Goal: Obtain resource: Download file/media

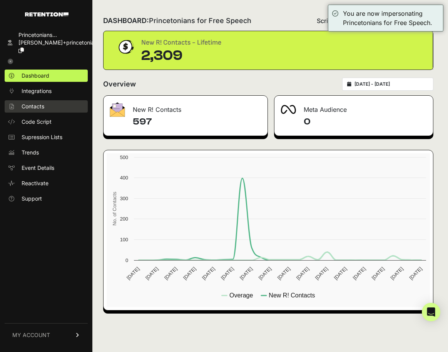
click at [63, 100] on link "Contacts" at bounding box center [46, 106] width 83 height 12
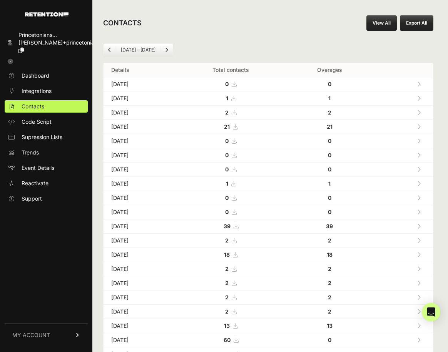
click at [378, 20] on link "View All" at bounding box center [381, 22] width 30 height 15
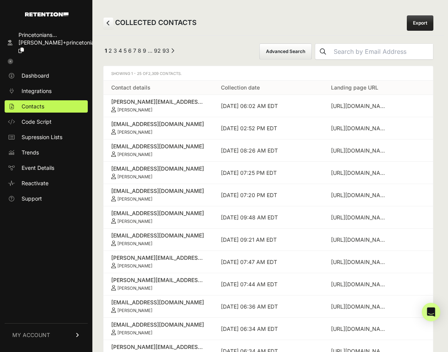
click at [298, 48] on button "Advanced Search" at bounding box center [285, 51] width 52 height 16
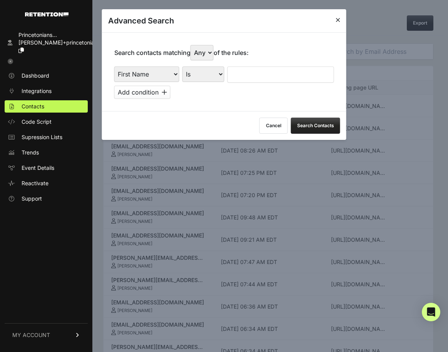
click at [161, 66] on div "Search contacts matching Any All of the rules: First Name Last Name State City …" at bounding box center [224, 71] width 244 height 79
click at [153, 71] on select "First Name Last Name State City Email Email Domain Landing Domain Landing Page …" at bounding box center [146, 74] width 65 height 15
select select "file_date"
click at [208, 74] on select "Is on Is between" at bounding box center [203, 74] width 43 height 15
select select "is_between"
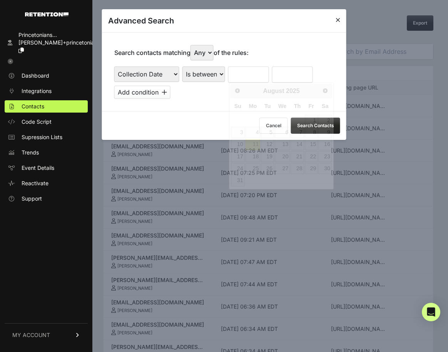
click at [245, 77] on input "text" at bounding box center [248, 75] width 41 height 16
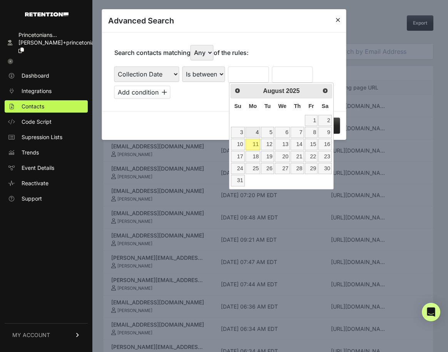
click at [255, 132] on link "4" at bounding box center [252, 132] width 15 height 11
type input "08/04/2025"
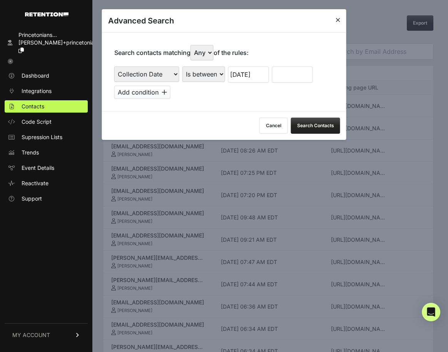
click at [282, 65] on div "Search contacts matching Any All of the rules: First Name Last Name State City …" at bounding box center [224, 71] width 244 height 79
click at [282, 75] on input "text" at bounding box center [292, 75] width 41 height 16
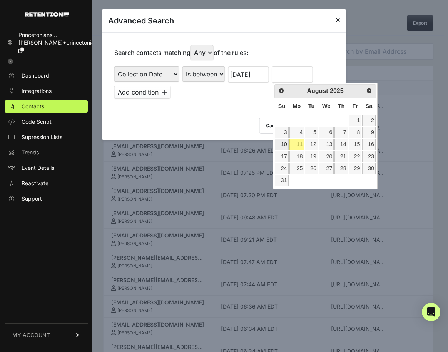
click at [281, 144] on link "10" at bounding box center [281, 144] width 13 height 11
type input "08/10/2025"
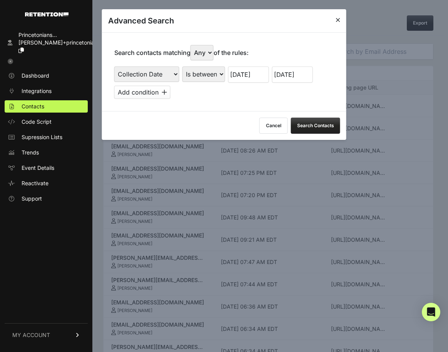
click at [313, 122] on button "Search Contacts" at bounding box center [315, 126] width 49 height 16
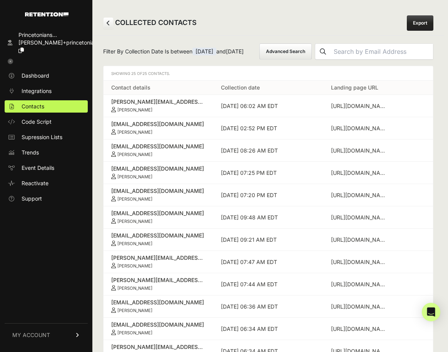
click at [425, 21] on link "Export" at bounding box center [419, 22] width 27 height 15
click at [381, 25] on div "COLLECTED CONTACTS Export" at bounding box center [267, 23] width 351 height 25
